Goal: Task Accomplishment & Management: Manage account settings

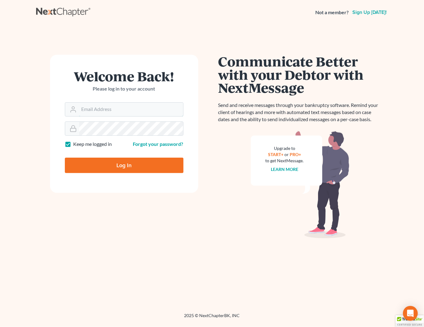
type input "[PERSON_NAME][EMAIL_ADDRESS][DOMAIN_NAME]"
click at [138, 164] on input "Log In" at bounding box center [124, 164] width 119 height 15
type input "Thinking..."
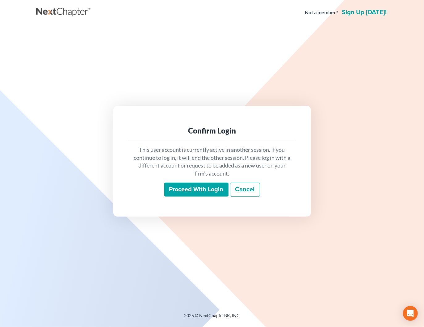
click at [186, 186] on input "Proceed with login" at bounding box center [196, 189] width 64 height 14
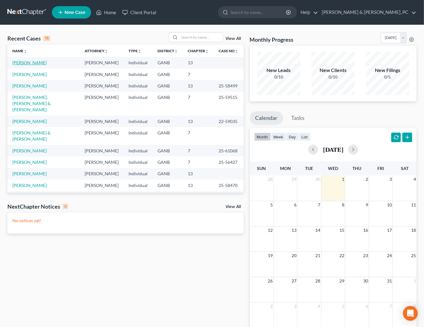
click at [32, 60] on link "Wilson, Willie" at bounding box center [29, 62] width 34 height 5
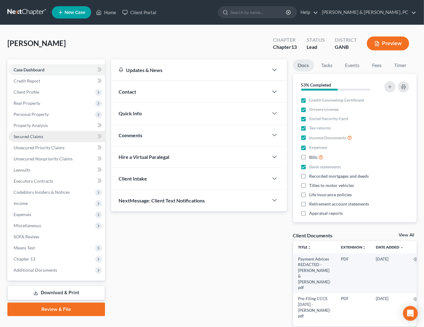
click at [31, 134] on span "Secured Claims" at bounding box center [29, 136] width 30 height 5
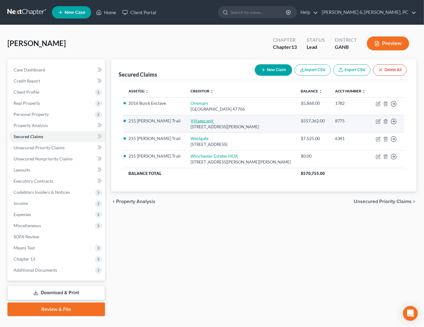
click at [197, 122] on link "Villagecapit" at bounding box center [201, 120] width 23 height 5
select select "31"
select select "8"
select select "2"
select select "0"
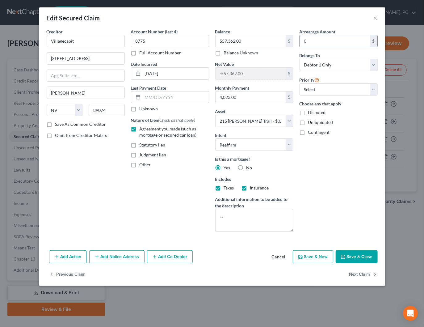
click at [327, 43] on input "0" at bounding box center [335, 41] width 70 height 12
type input "40,000"
click at [360, 260] on button "Save & Close" at bounding box center [356, 256] width 42 height 13
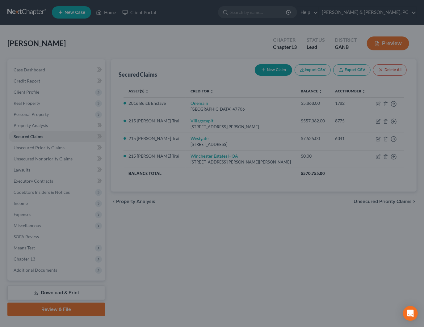
select select "8"
type input "40,000.00"
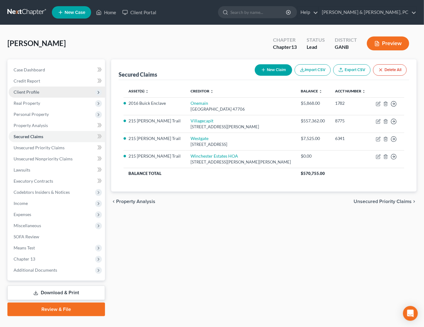
click at [25, 91] on span "Client Profile" at bounding box center [27, 91] width 26 height 5
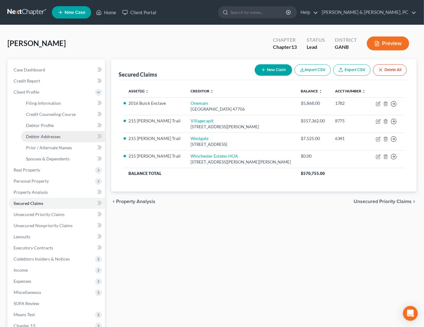
click at [43, 135] on span "Debtor Addresses" at bounding box center [43, 136] width 35 height 5
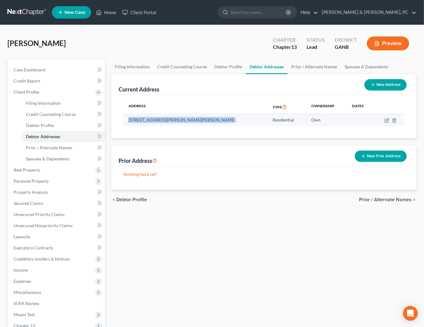
drag, startPoint x: 214, startPoint y: 119, endPoint x: 128, endPoint y: 120, distance: 85.8
click at [128, 120] on td "215 Ben Martin Trail, Mcdonough, GA 30252" at bounding box center [195, 120] width 144 height 12
copy td "215 Ben Martin Trail, Mcdonough, GA 30252"
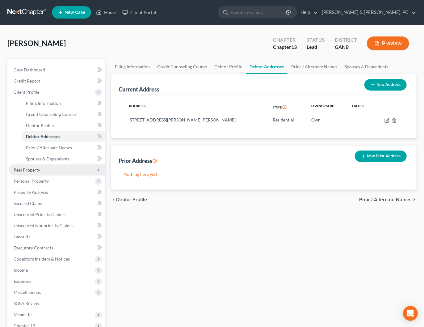
click at [32, 172] on span "Real Property" at bounding box center [27, 169] width 27 height 5
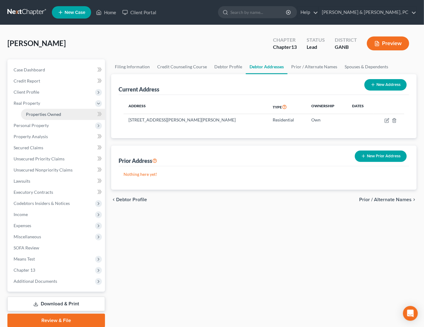
click at [27, 112] on span "Properties Owned" at bounding box center [43, 113] width 35 height 5
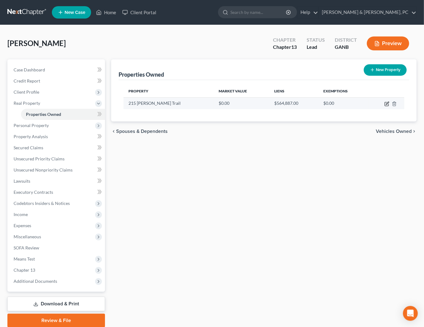
click at [387, 103] on icon "button" at bounding box center [387, 103] width 3 height 3
select select "10"
select select "0"
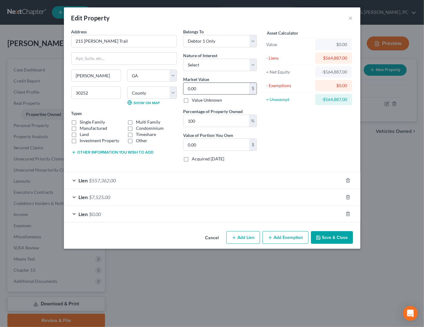
click at [201, 89] on input "0.00" at bounding box center [216, 89] width 66 height 12
type input "4"
type input "4.00"
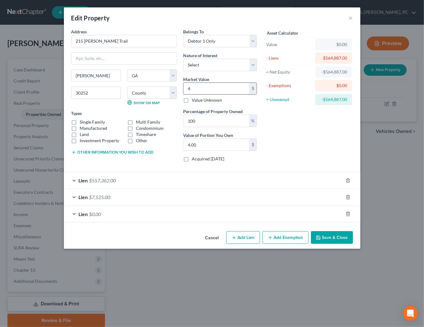
type input "43"
type input "43.00"
type input "431"
type input "431.00"
type input "4315"
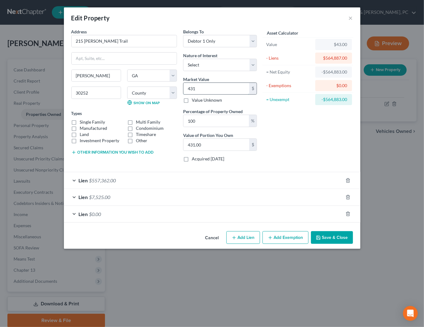
type input "4,315.00"
type input "4,3150"
type input "43,150.00"
type input "43,1500"
type input "431,500.00"
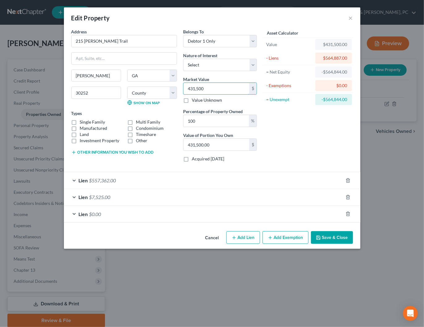
type input "431,500"
click at [346, 131] on div "Asset Calculator Value $431,500.00 - Liens $564,887.00 = Net Equity -$564,844.0…" at bounding box center [308, 97] width 96 height 138
click at [294, 237] on button "Add Exemption" at bounding box center [285, 237] width 46 height 13
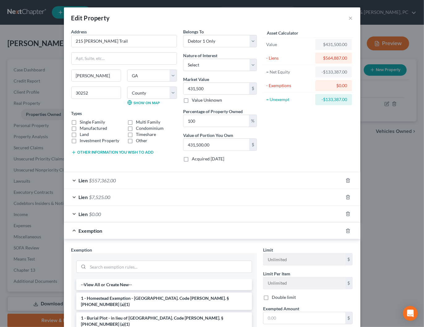
click at [91, 122] on label "Single Family" at bounding box center [92, 122] width 25 height 6
click at [86, 122] on input "Single Family" at bounding box center [84, 121] width 4 height 4
checkbox input "true"
click at [115, 298] on li "1 - Homestead Exemption - Ga. Code Ann. § 44-13-100 (a)(1)" at bounding box center [164, 300] width 176 height 17
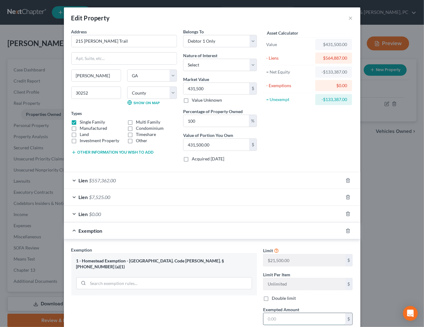
click at [286, 315] on input "text" at bounding box center [304, 319] width 82 height 12
type input "0"
click at [234, 243] on div "Exemption Set must be selected for CA. Exemption * 1 - Homestead Exemption - Ga…" at bounding box center [212, 298] width 296 height 119
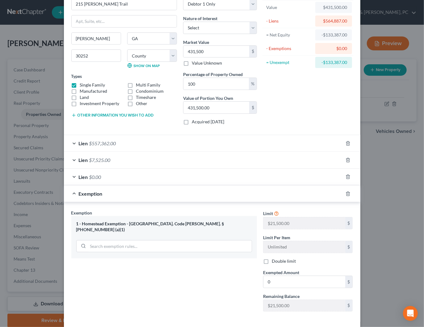
scroll to position [62, 0]
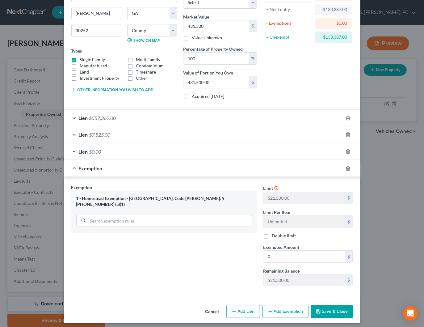
click at [331, 306] on button "Save & Close" at bounding box center [332, 311] width 42 height 13
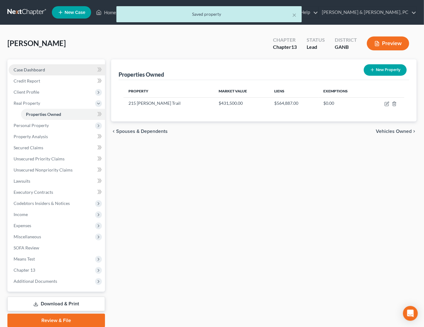
click at [36, 68] on span "Case Dashboard" at bounding box center [29, 69] width 31 height 5
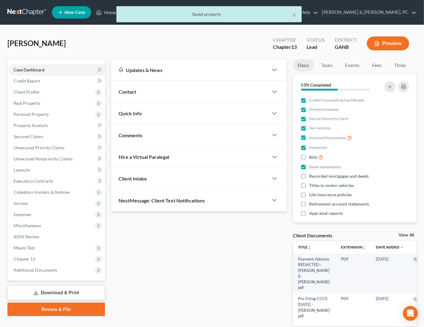
click at [405, 14] on div "× Saved property" at bounding box center [209, 15] width 424 height 19
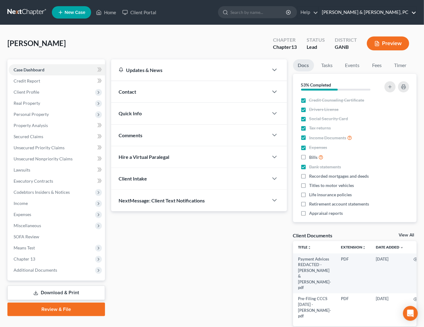
click at [410, 13] on link "Blevins & Hong, PC" at bounding box center [367, 12] width 98 height 11
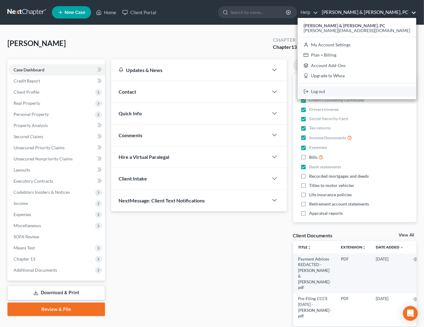
click at [380, 91] on link "Log out" at bounding box center [357, 91] width 119 height 10
